Goal: Information Seeking & Learning: Check status

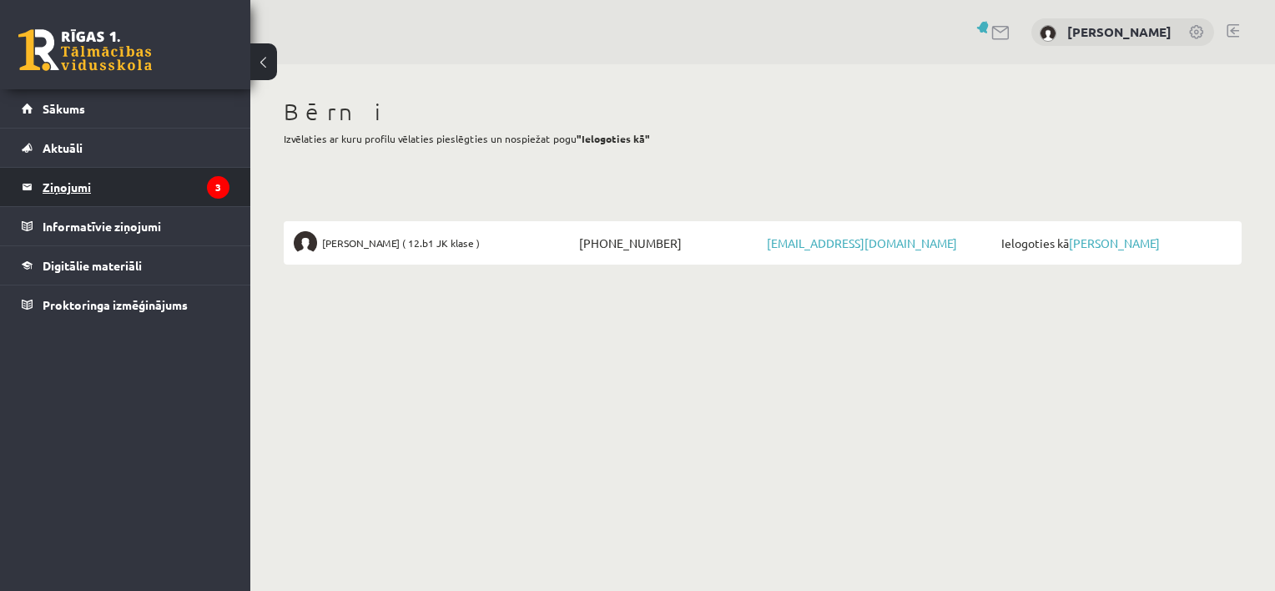
click at [47, 179] on legend "Ziņojumi 3" at bounding box center [136, 187] width 187 height 38
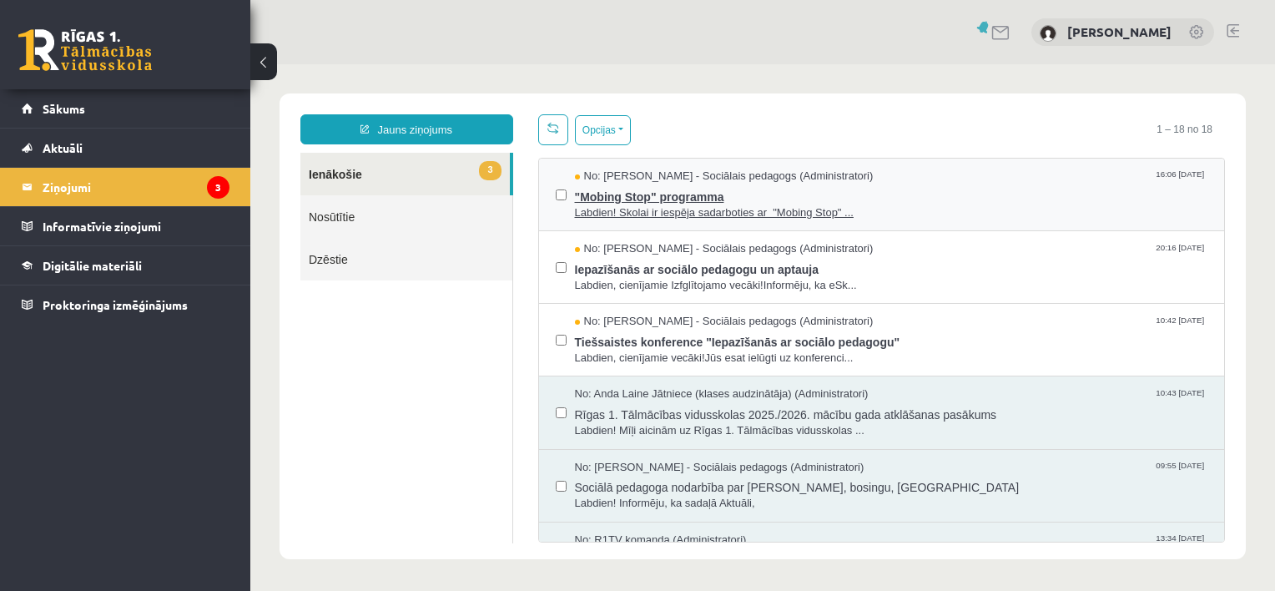
click at [671, 197] on span ""Mobing Stop" programma" at bounding box center [891, 194] width 633 height 21
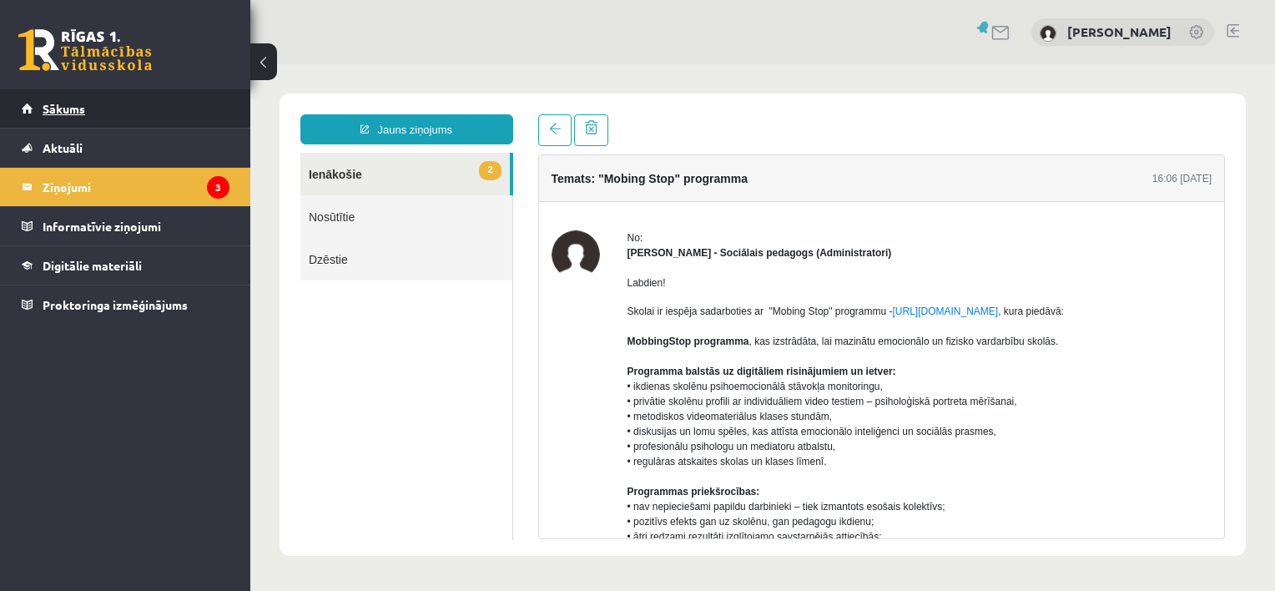
click at [50, 108] on span "Sākums" at bounding box center [64, 108] width 43 height 15
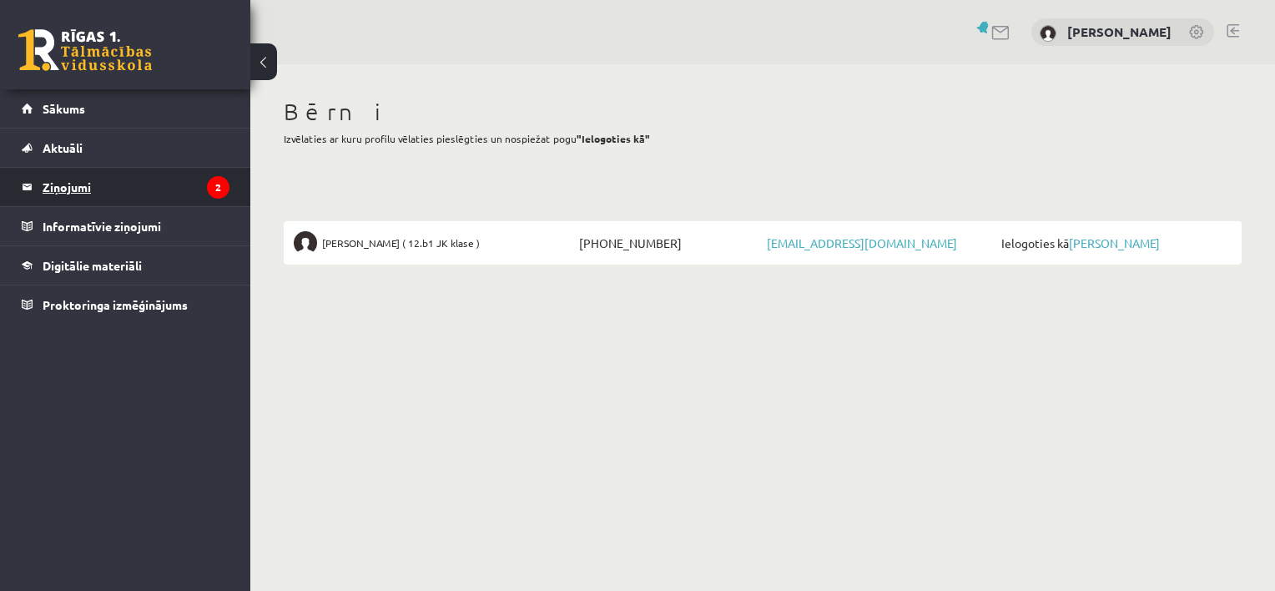
click at [93, 173] on legend "Ziņojumi 2" at bounding box center [136, 187] width 187 height 38
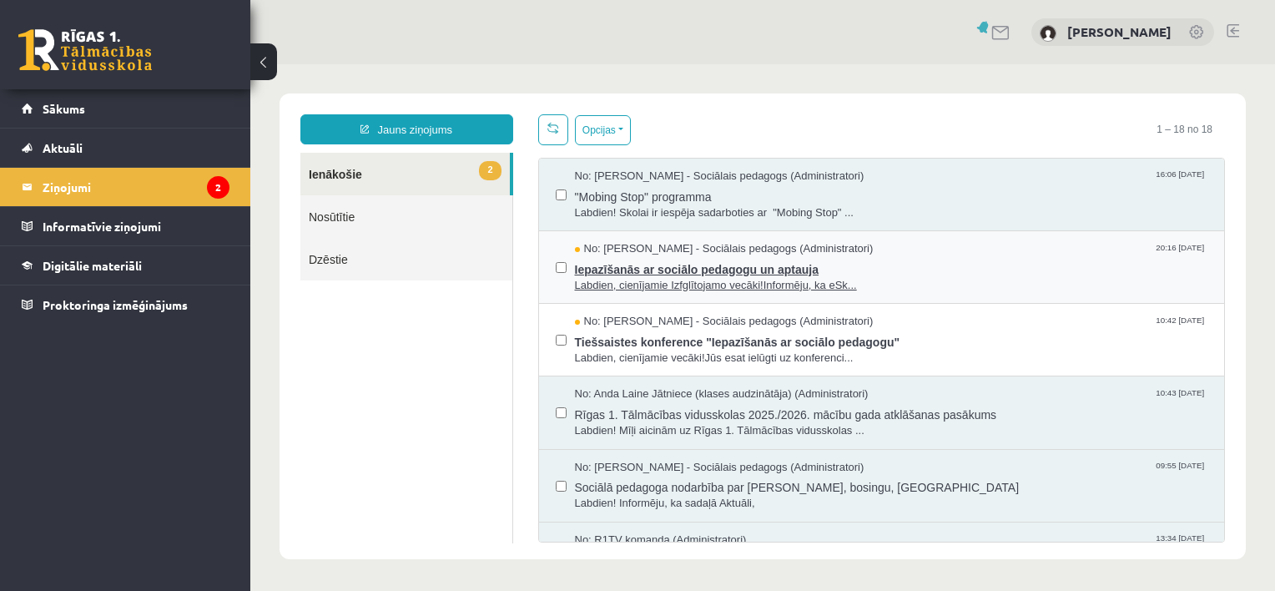
click at [620, 278] on span "Labdien, cienījamie Izfglītojamo vecāki!Informēju, ka eSk..." at bounding box center [891, 286] width 633 height 16
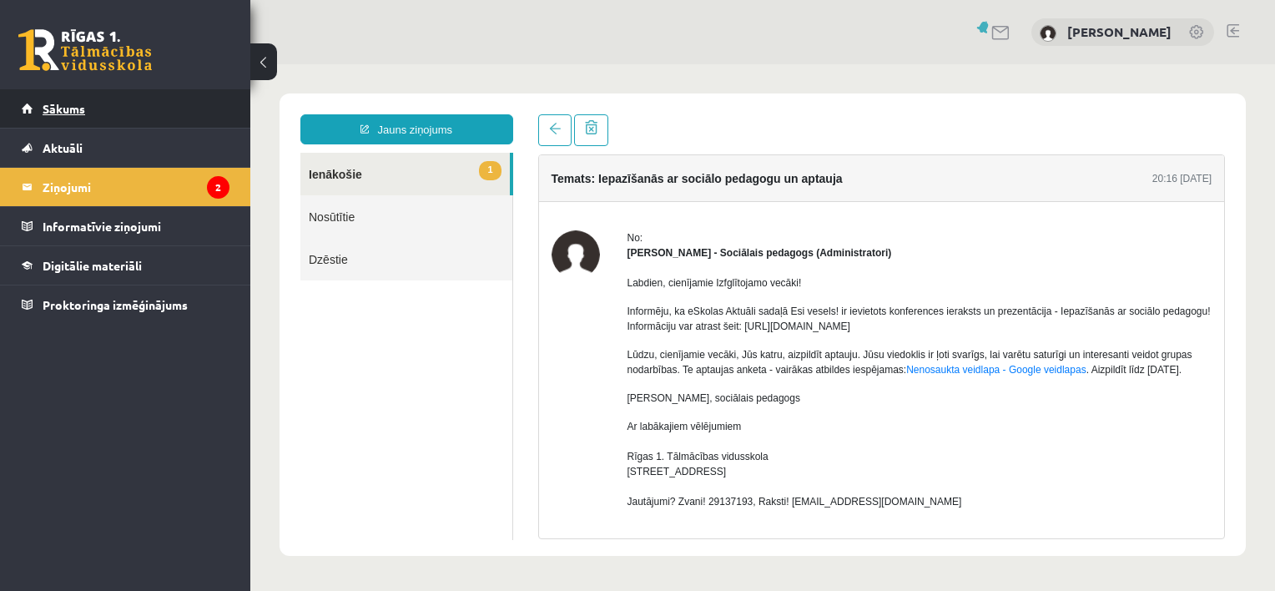
click at [77, 111] on span "Sākums" at bounding box center [64, 108] width 43 height 15
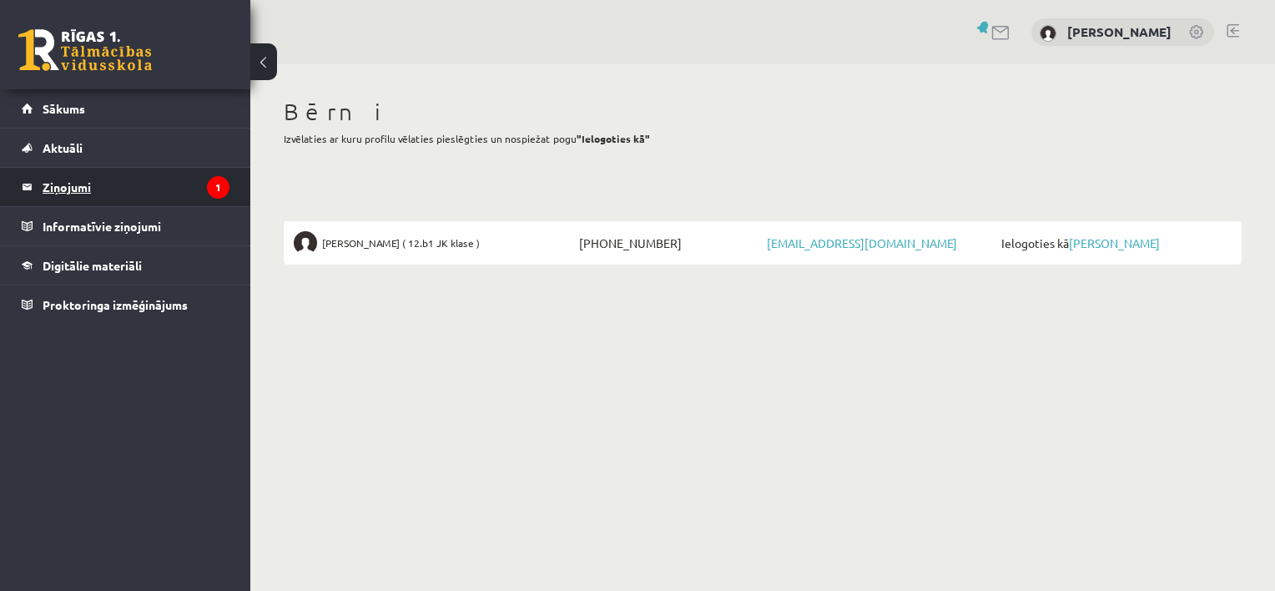
click at [79, 184] on legend "Ziņojumi 1" at bounding box center [136, 187] width 187 height 38
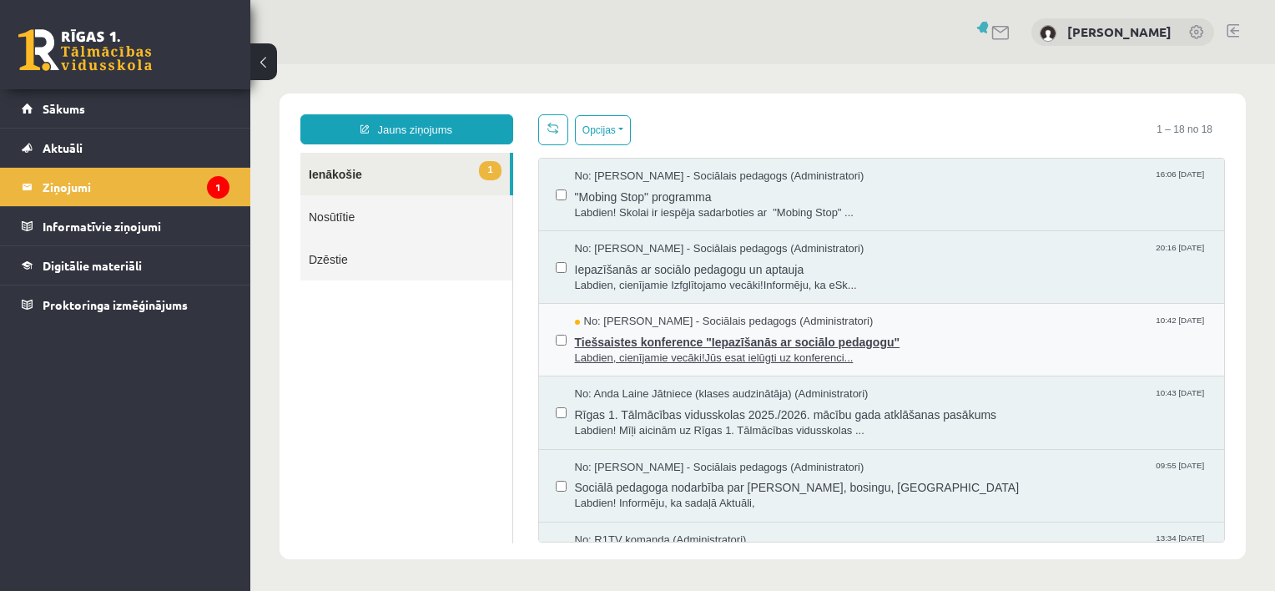
click at [625, 344] on span "Tiešsaistes konference "Iepazīšanās ar sociālo pedagogu"" at bounding box center [891, 340] width 633 height 21
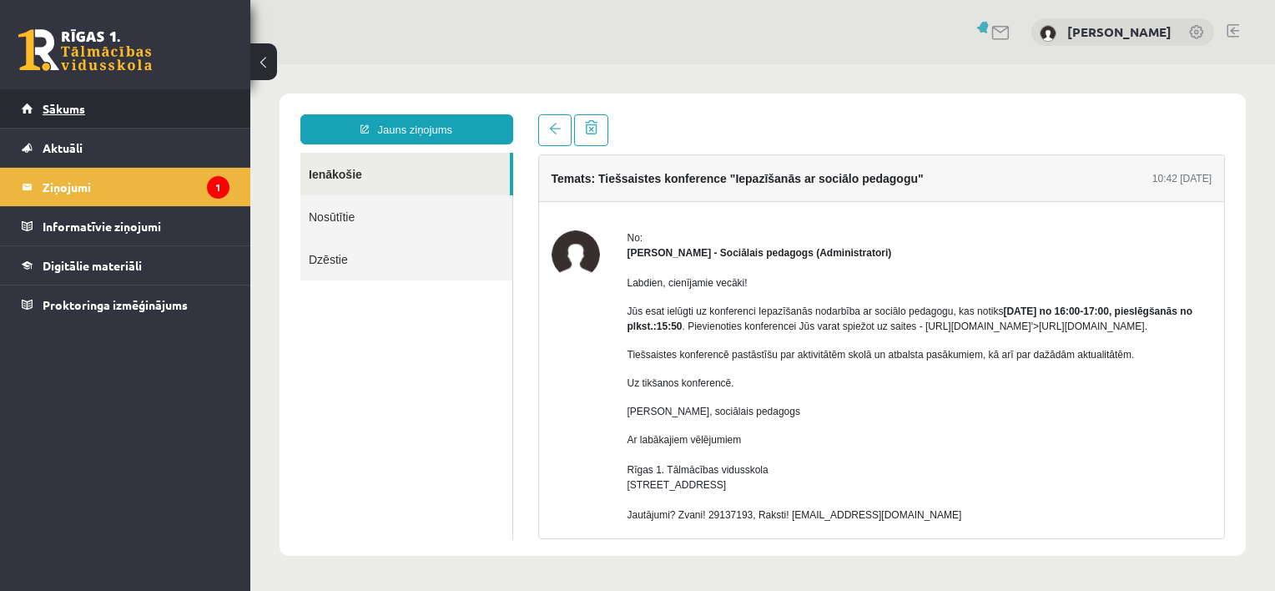
click at [66, 102] on span "Sākums" at bounding box center [64, 108] width 43 height 15
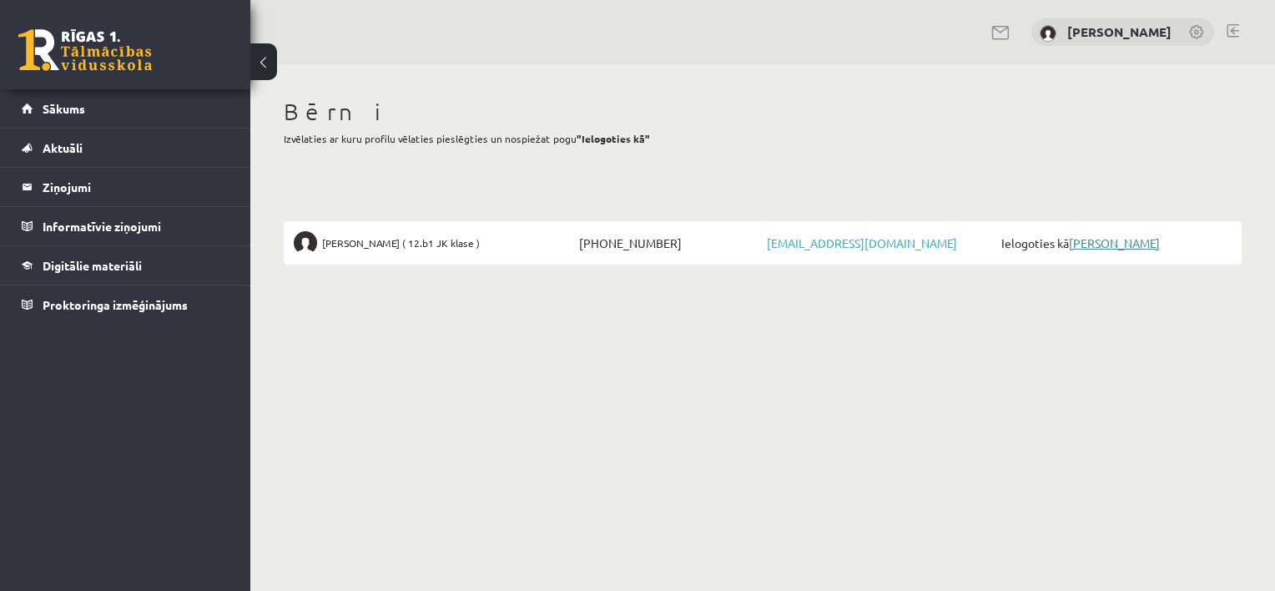
click at [1101, 237] on link "[PERSON_NAME]" at bounding box center [1114, 242] width 91 height 15
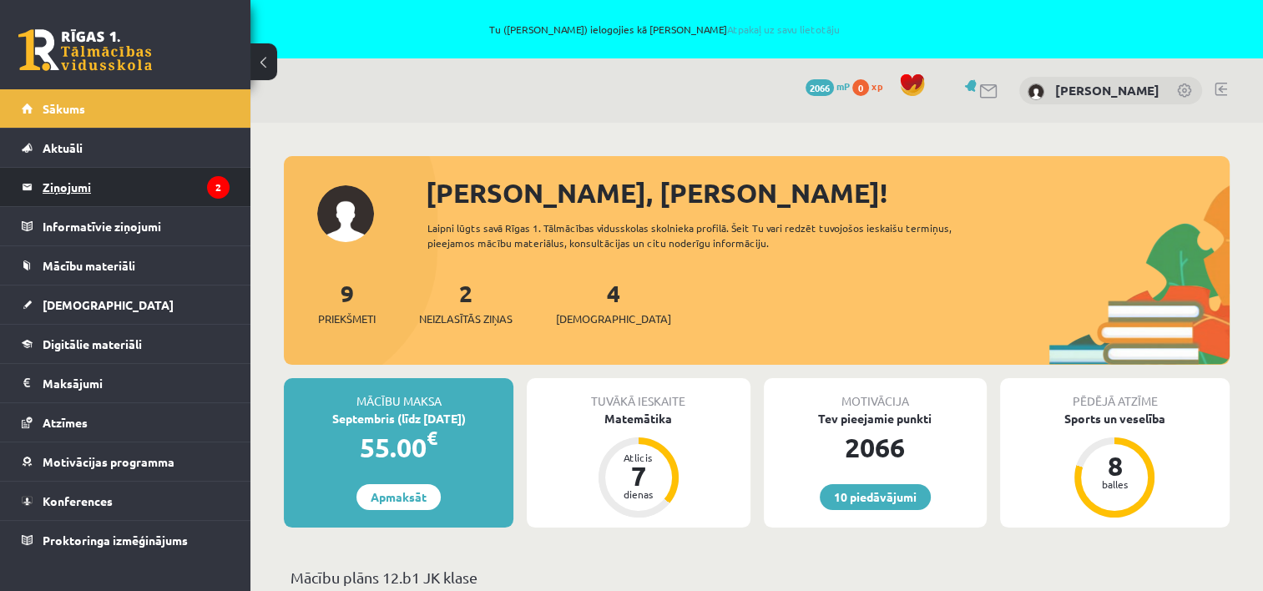
click at [76, 180] on legend "Ziņojumi 2" at bounding box center [136, 187] width 187 height 38
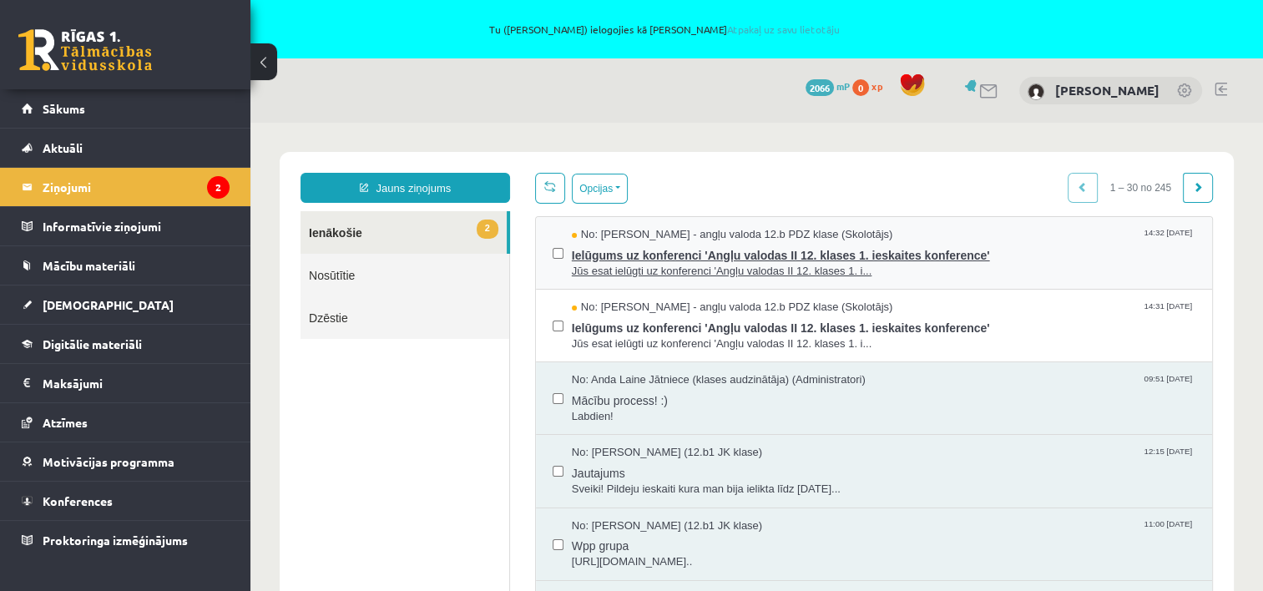
click at [634, 251] on span "Ielūgums uz konferenci 'Angļu valodas II 12. klases 1. ieskaites konference'" at bounding box center [883, 253] width 623 height 21
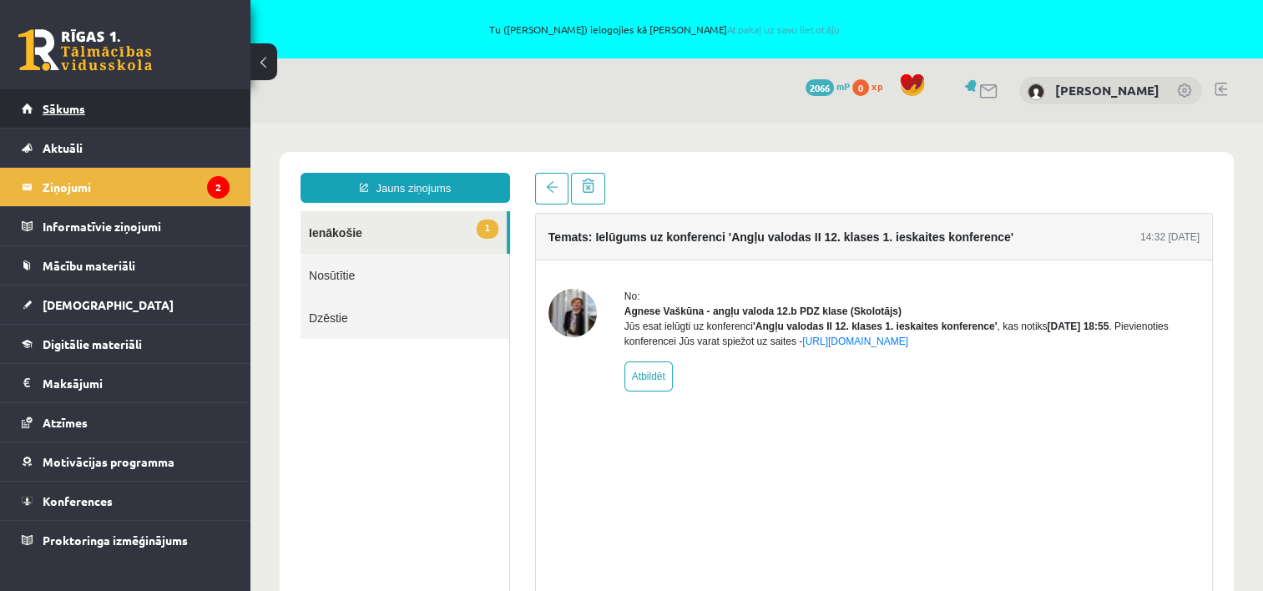
click at [53, 106] on span "Sākums" at bounding box center [64, 108] width 43 height 15
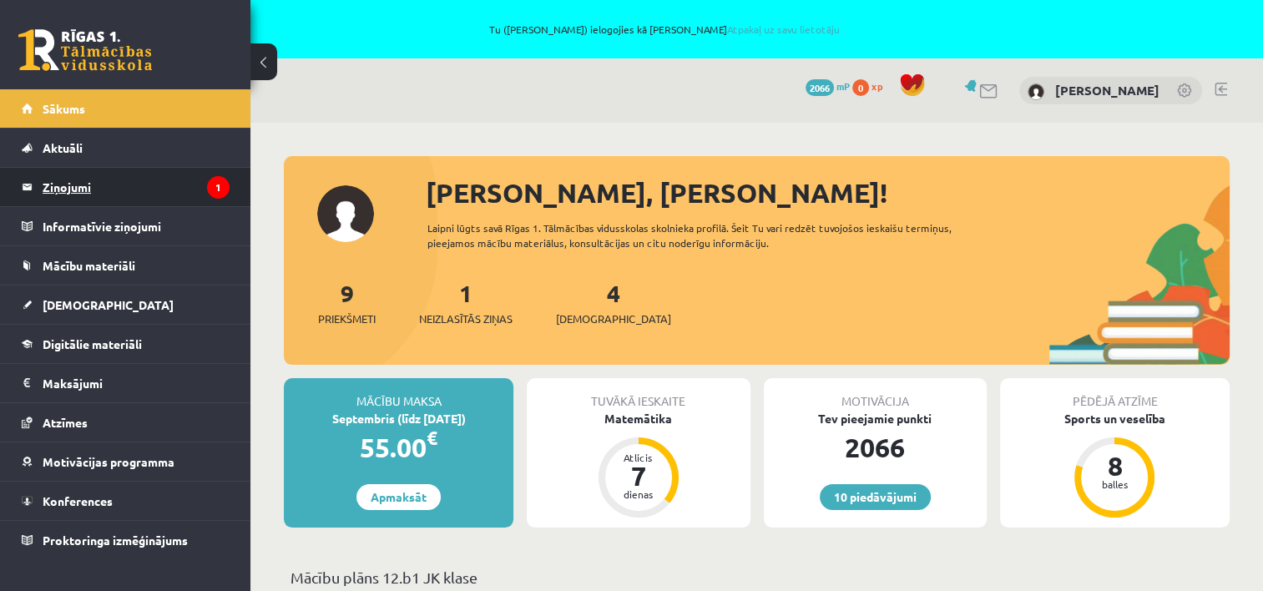
click at [108, 189] on legend "Ziņojumi 1" at bounding box center [136, 187] width 187 height 38
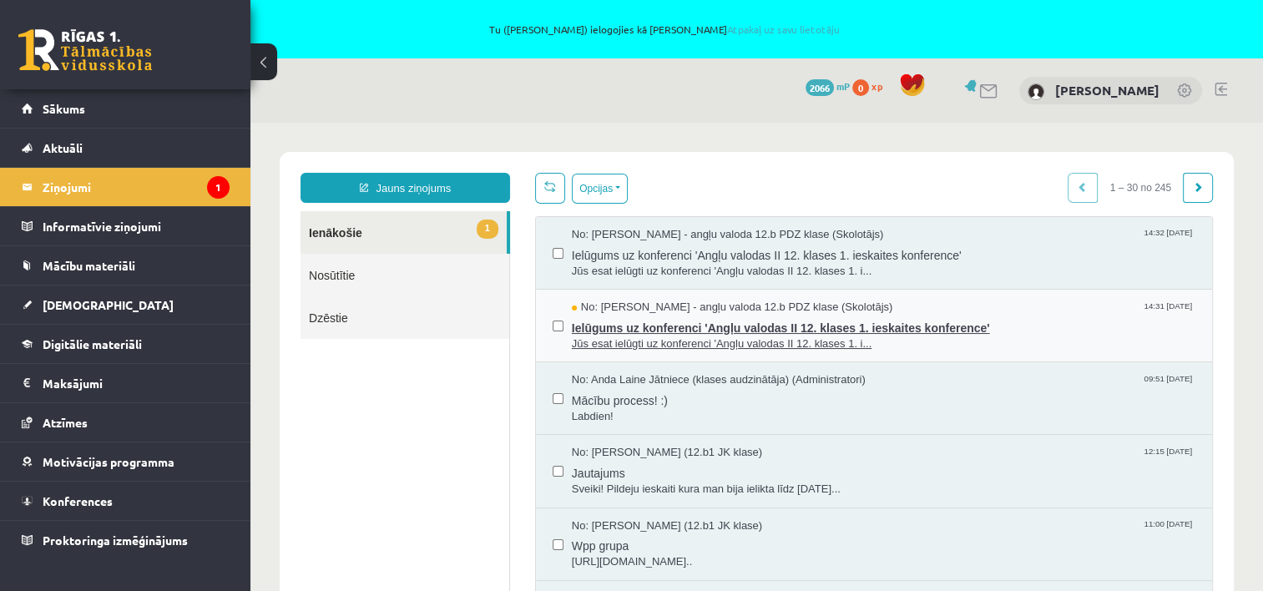
click at [634, 327] on span "Ielūgums uz konferenci 'Angļu valodas II 12. klases 1. ieskaites konference'" at bounding box center [883, 325] width 623 height 21
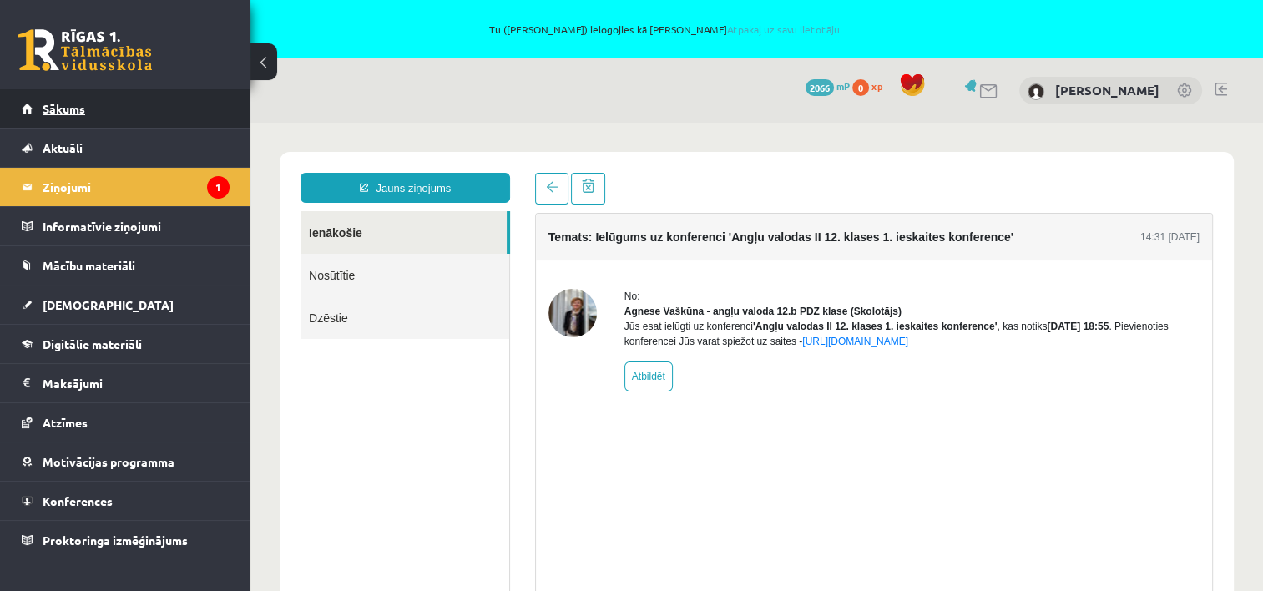
click at [70, 102] on span "Sākums" at bounding box center [64, 108] width 43 height 15
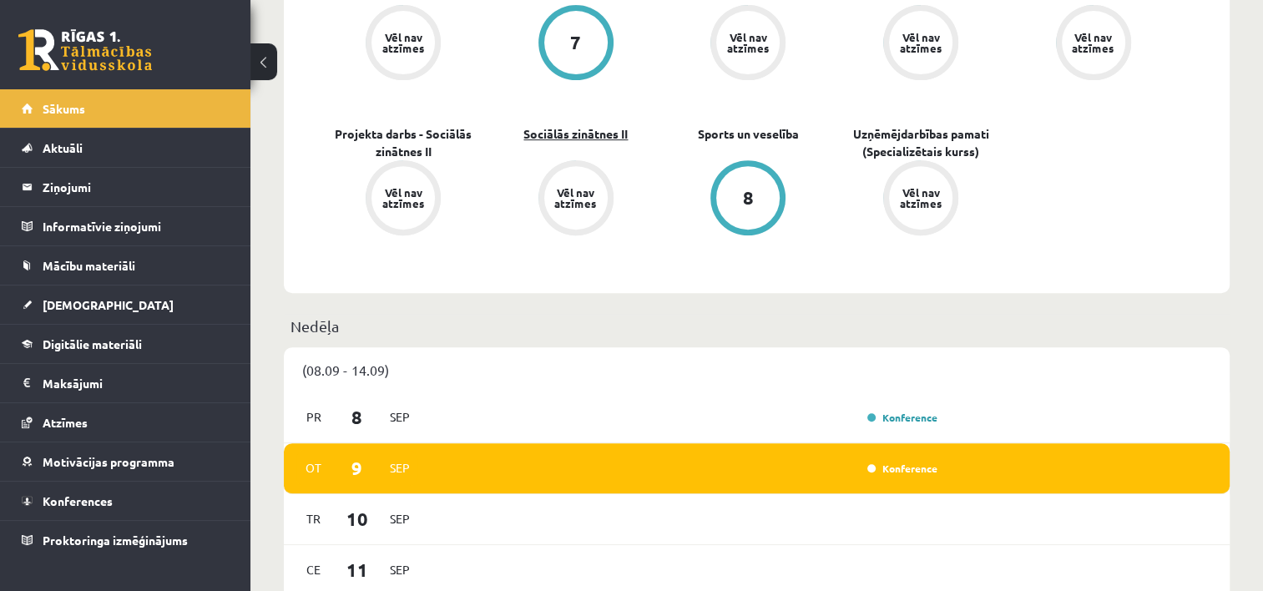
scroll to position [751, 0]
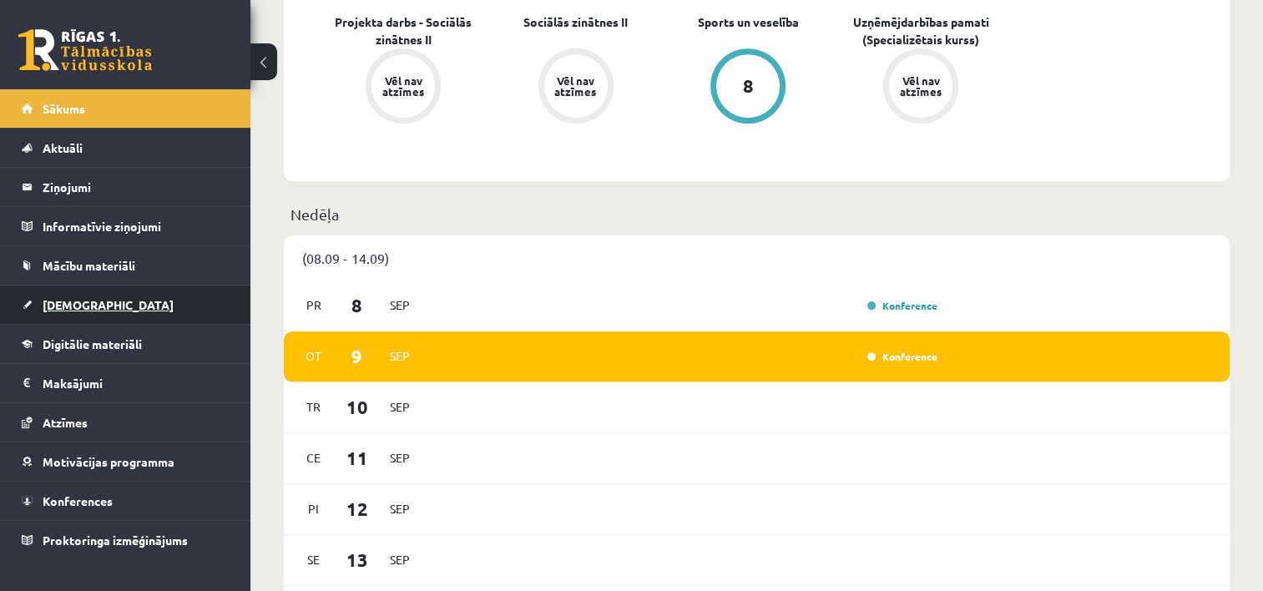
click at [76, 299] on span "[DEMOGRAPHIC_DATA]" at bounding box center [108, 304] width 131 height 15
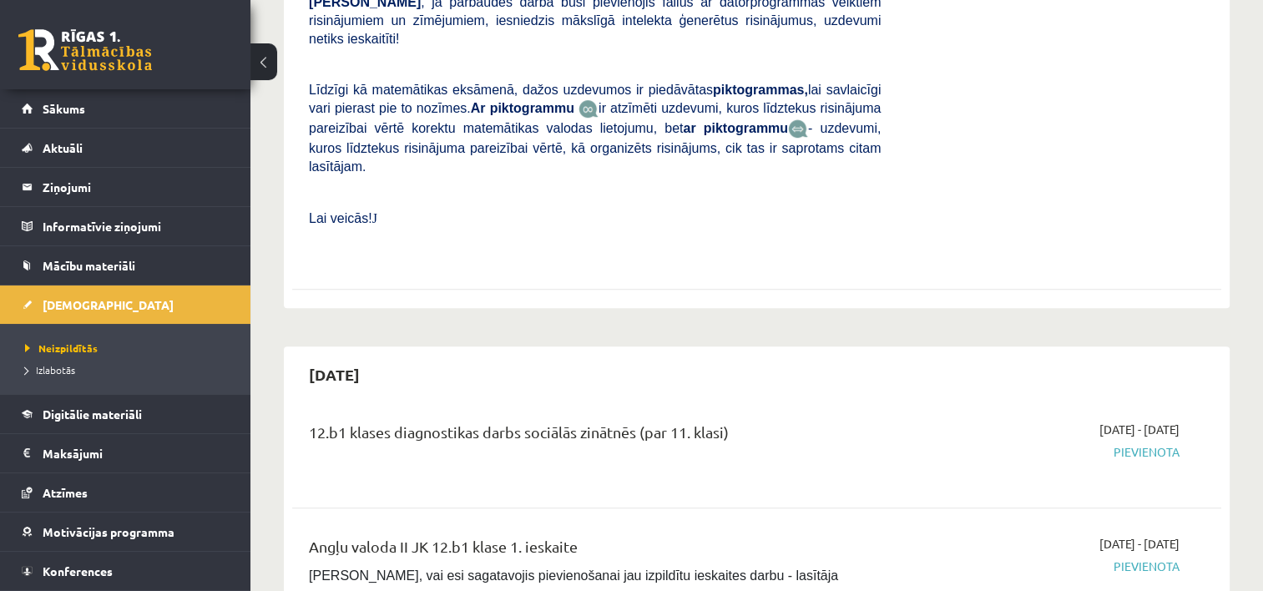
scroll to position [918, 0]
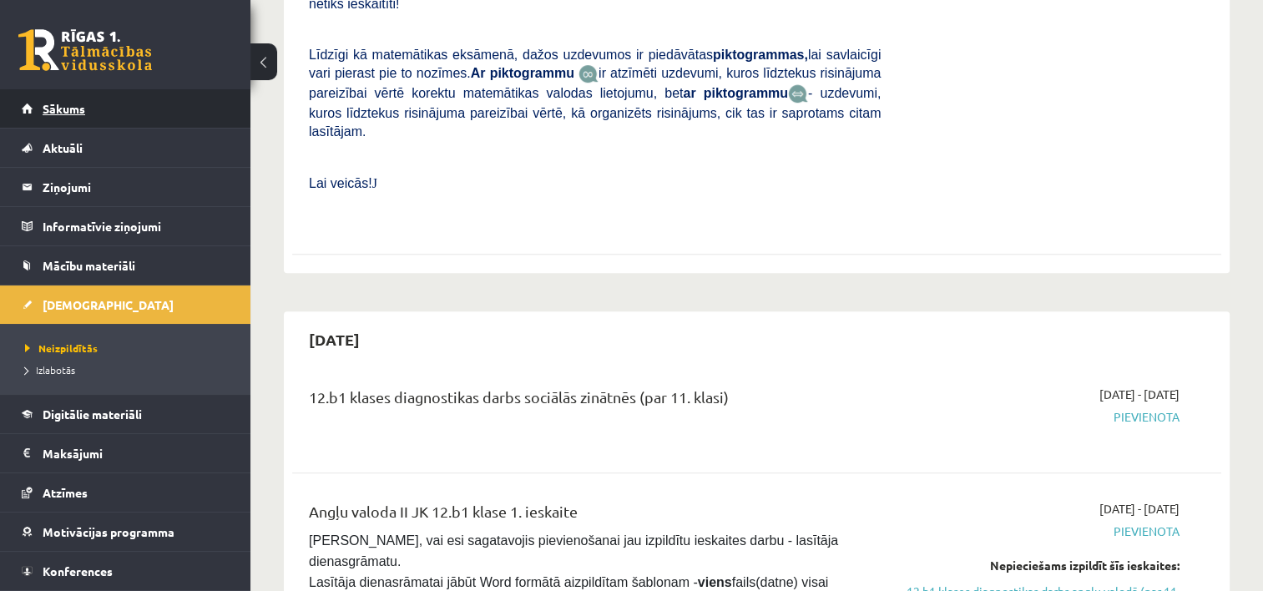
click at [78, 113] on span "Sākums" at bounding box center [64, 108] width 43 height 15
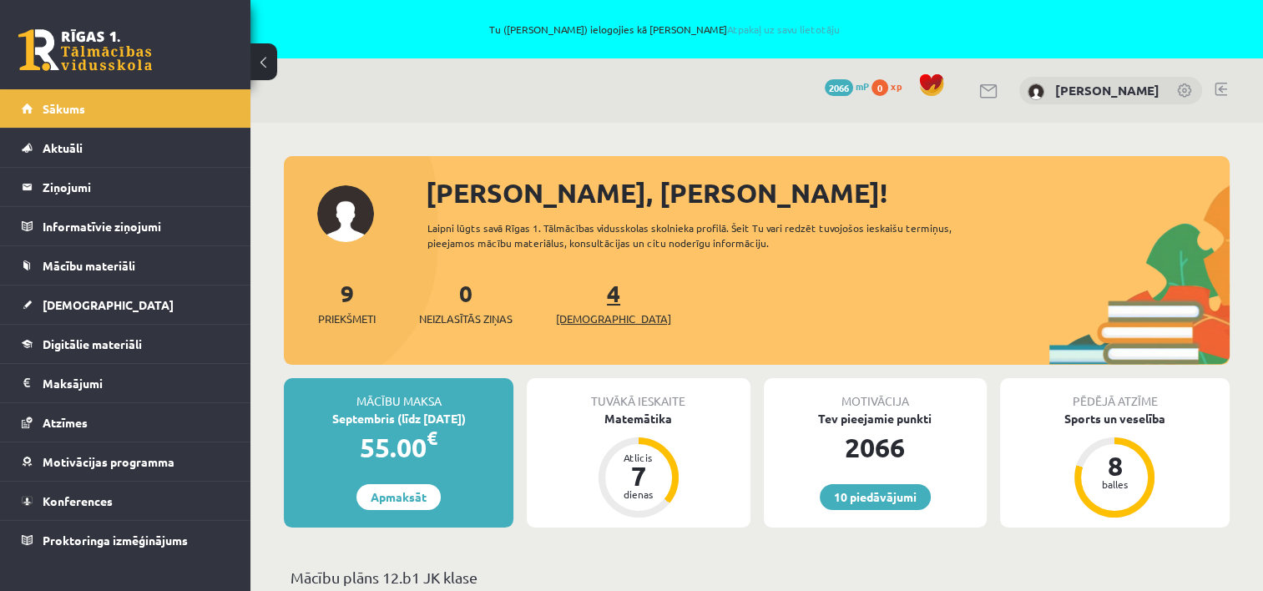
click at [584, 294] on link "4 Ieskaites" at bounding box center [613, 302] width 115 height 49
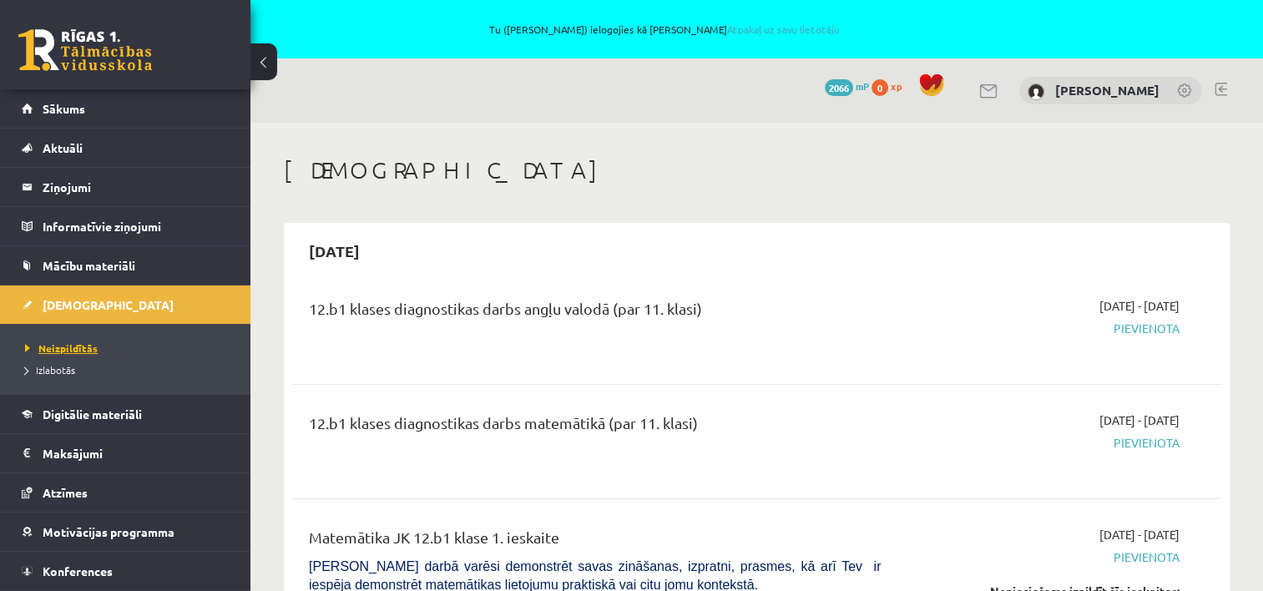
click at [55, 350] on span "Neizpildītās" at bounding box center [61, 347] width 73 height 13
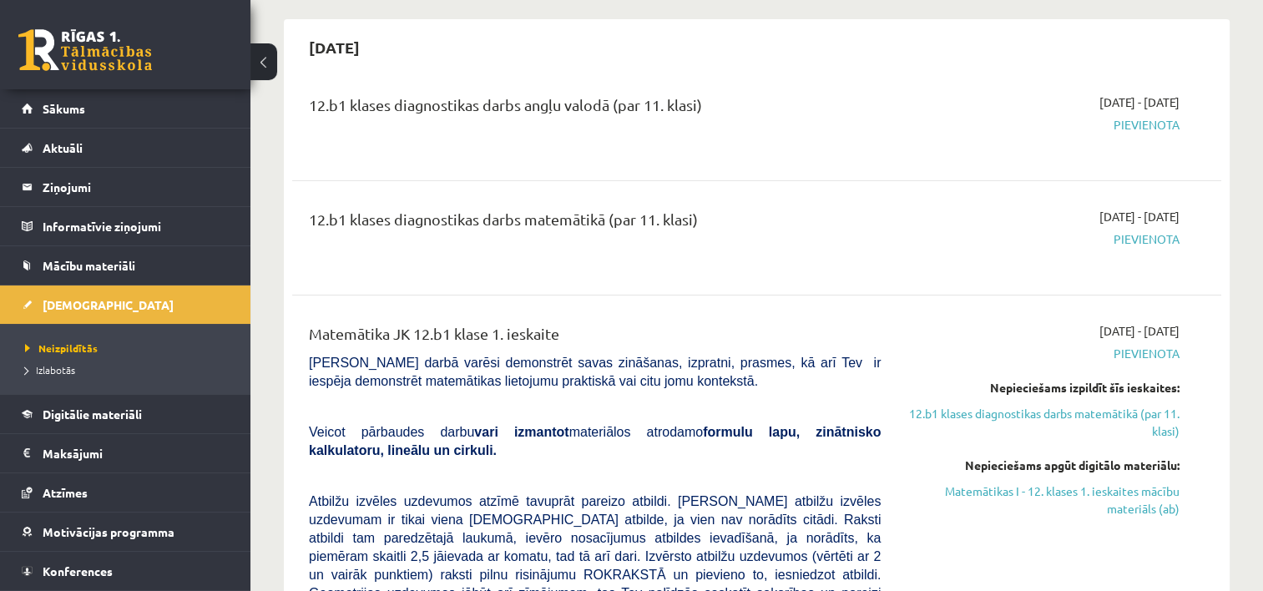
scroll to position [167, 0]
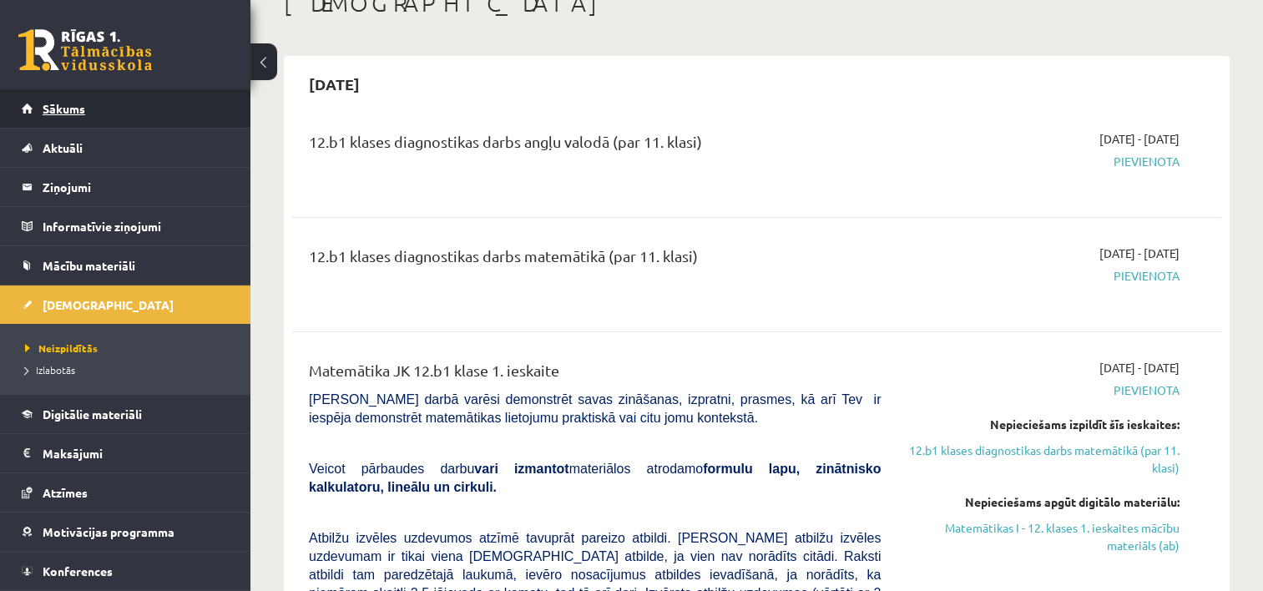
click at [59, 102] on span "Sākums" at bounding box center [64, 108] width 43 height 15
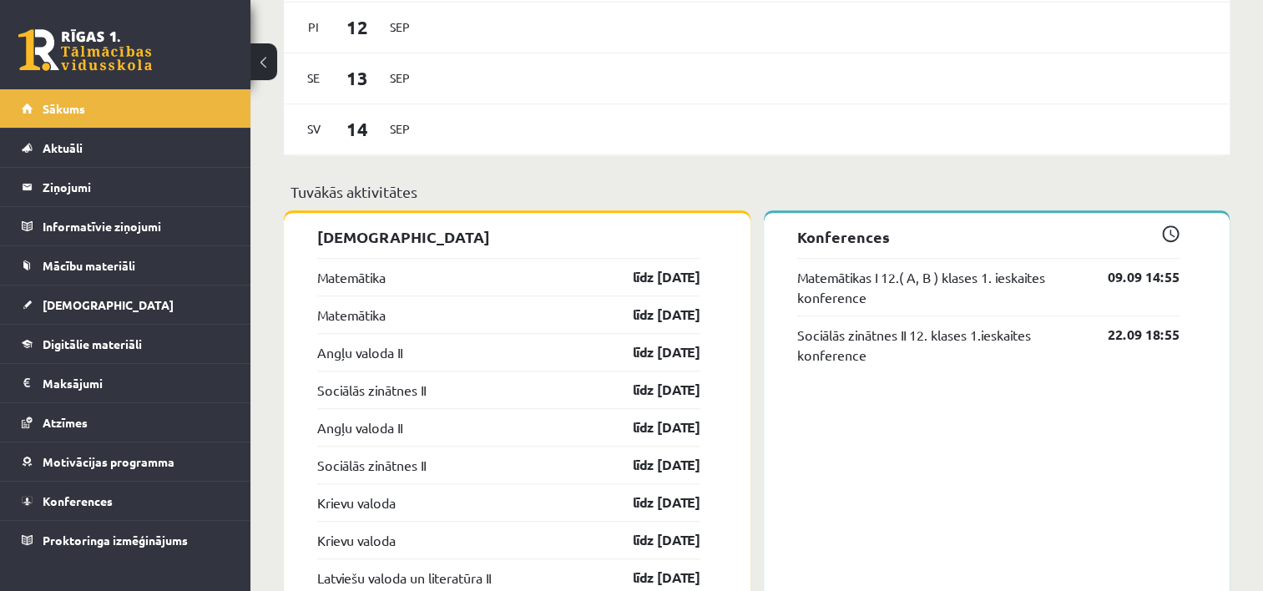
scroll to position [1252, 0]
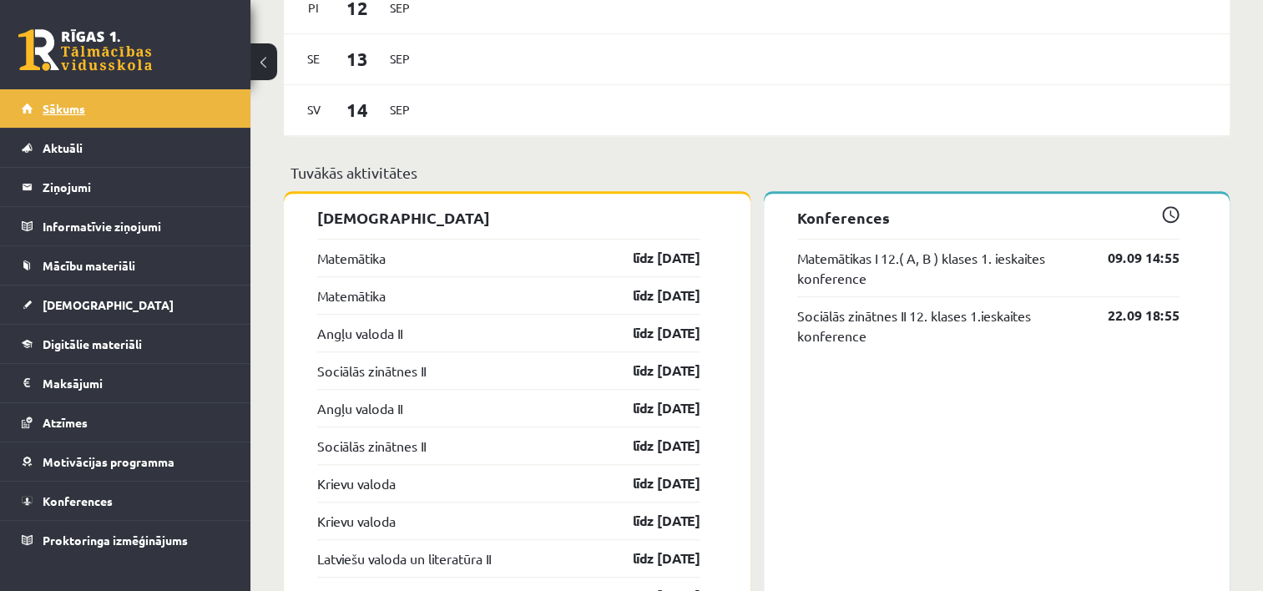
click at [61, 110] on span "Sākums" at bounding box center [64, 108] width 43 height 15
